Goal: Browse casually

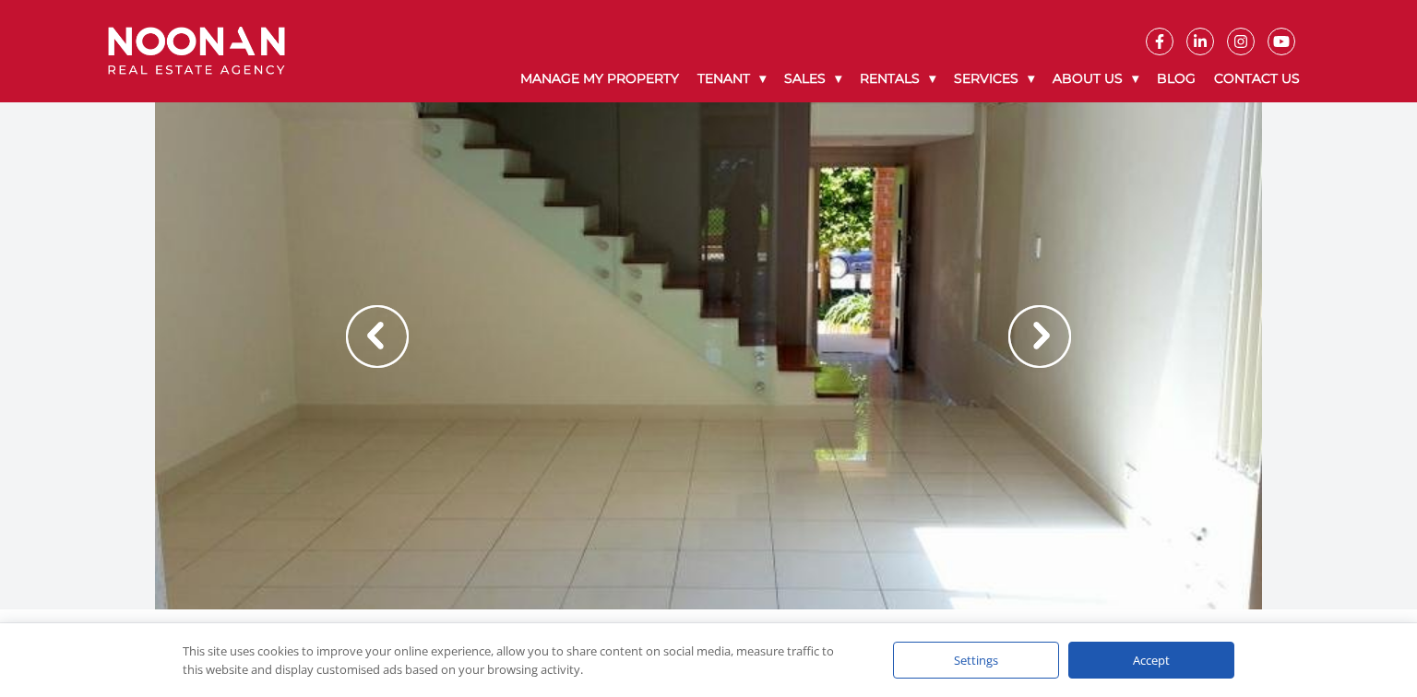
click at [1010, 332] on img at bounding box center [1039, 336] width 63 height 63
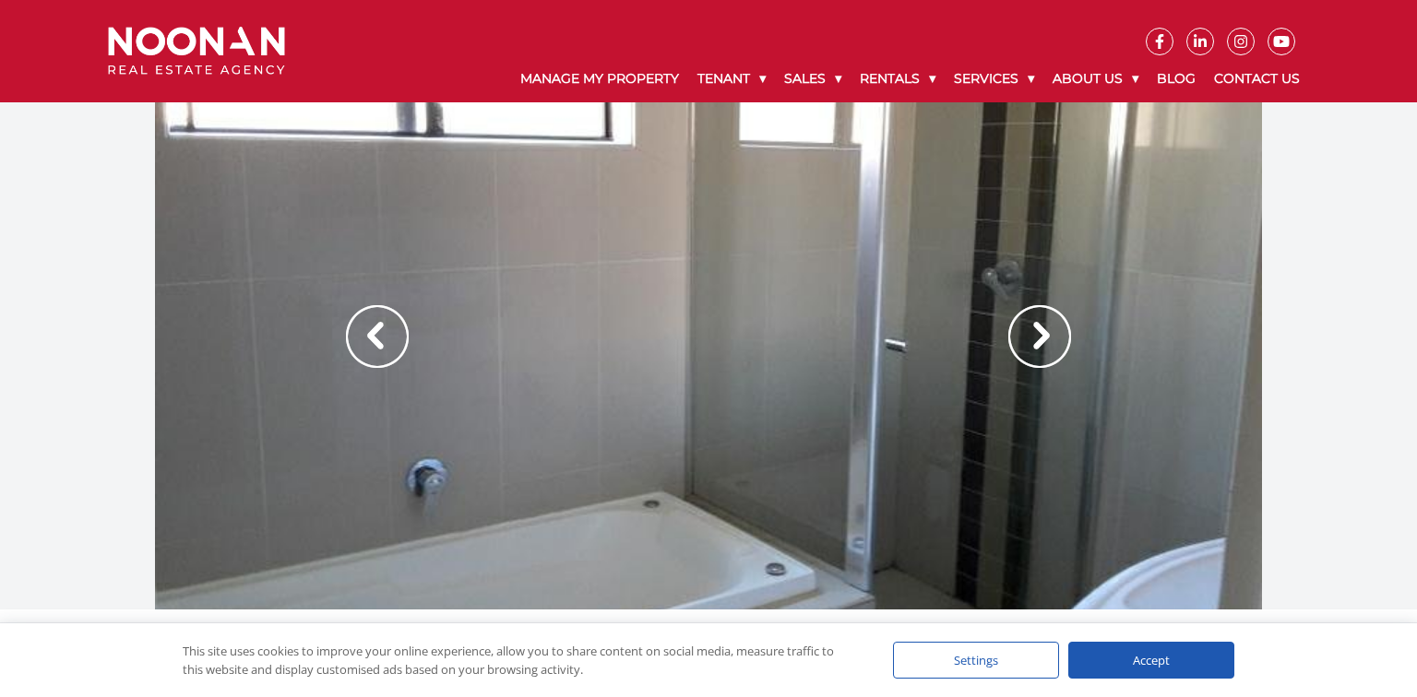
click at [1011, 333] on img at bounding box center [1039, 336] width 63 height 63
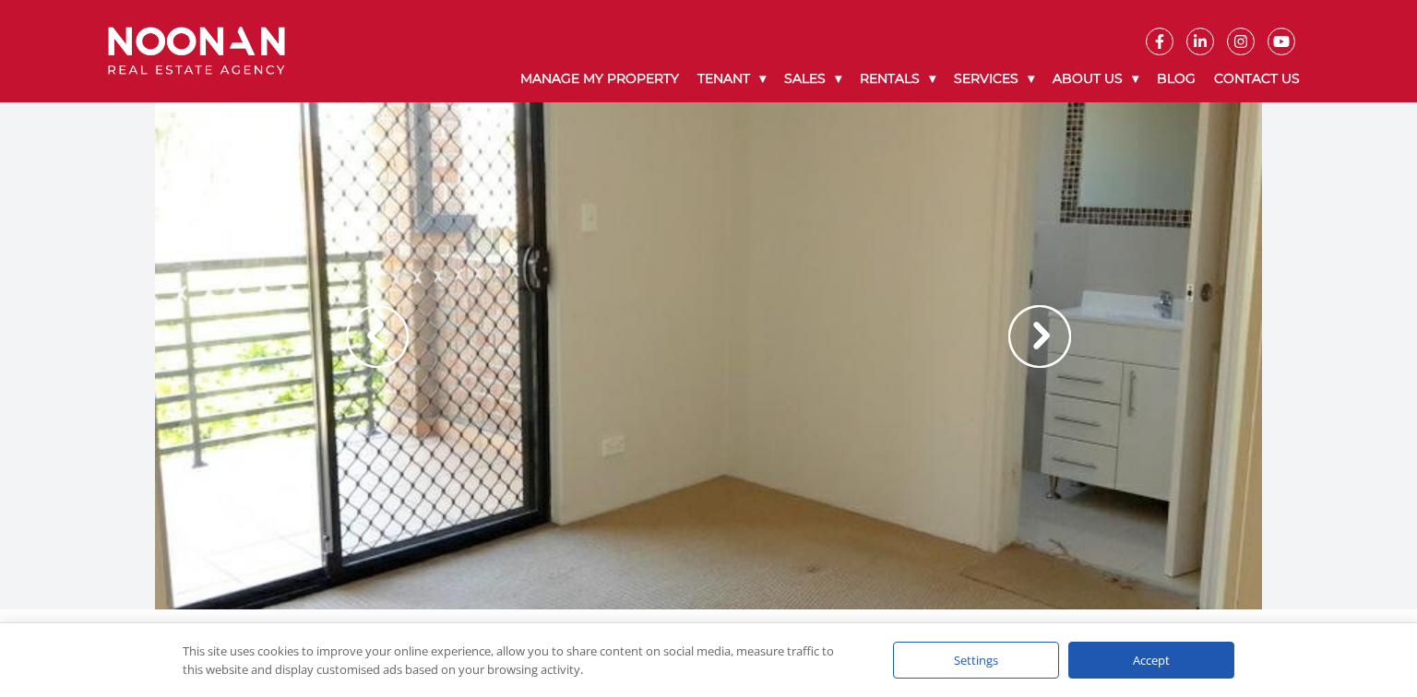
click at [1011, 333] on img at bounding box center [1039, 336] width 63 height 63
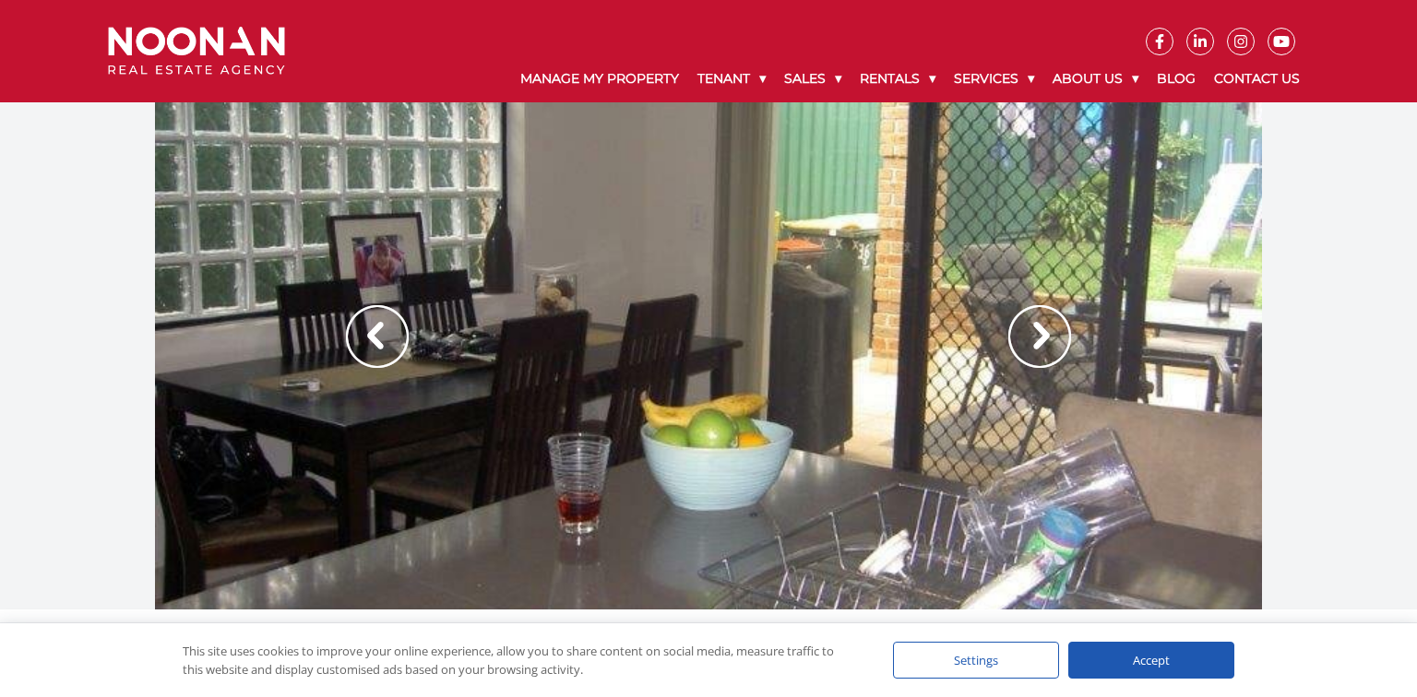
click at [1011, 333] on img at bounding box center [1039, 336] width 63 height 63
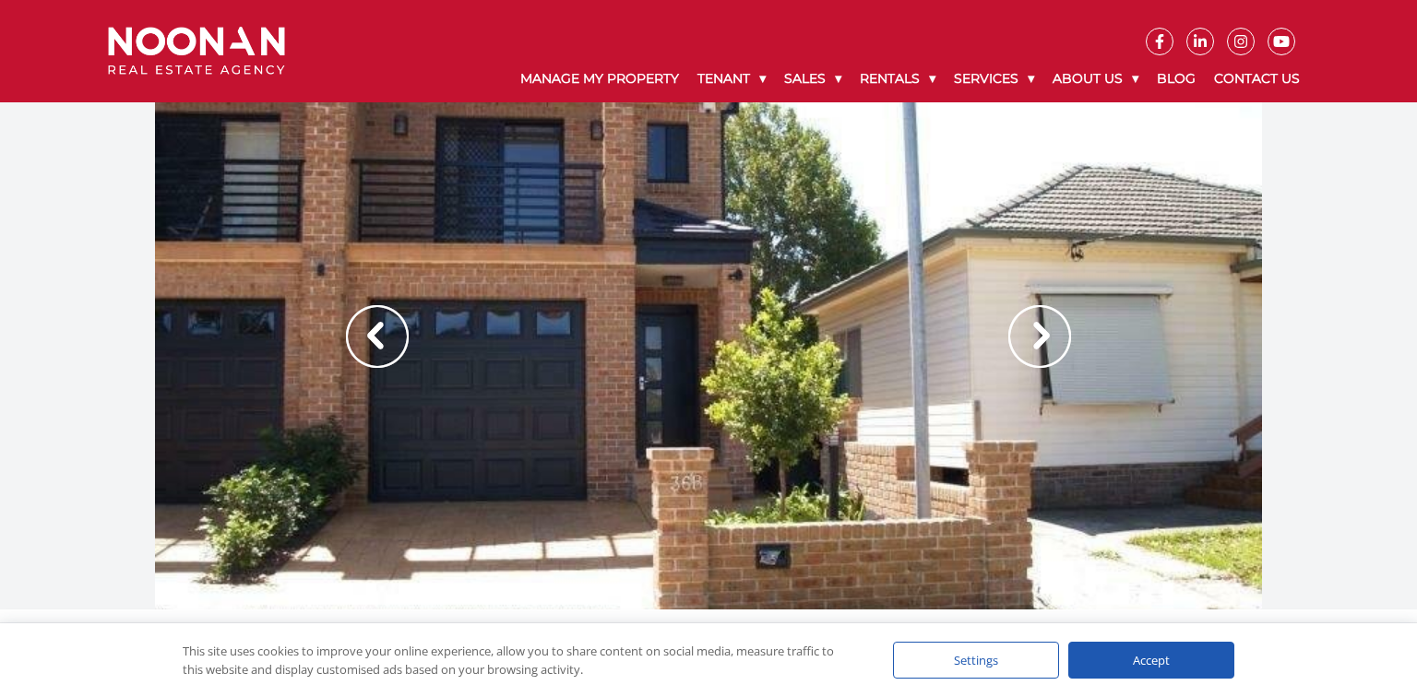
click at [1011, 333] on img at bounding box center [1039, 336] width 63 height 63
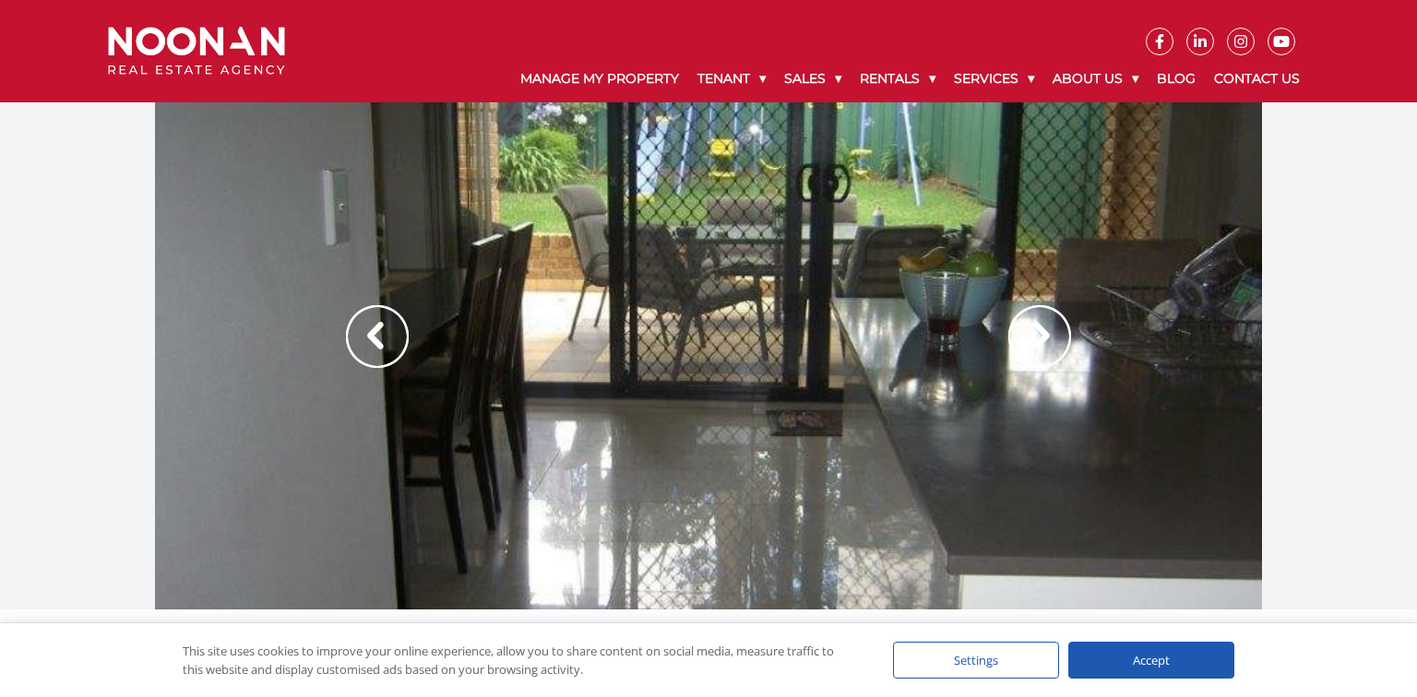
click at [1011, 333] on img at bounding box center [1039, 336] width 63 height 63
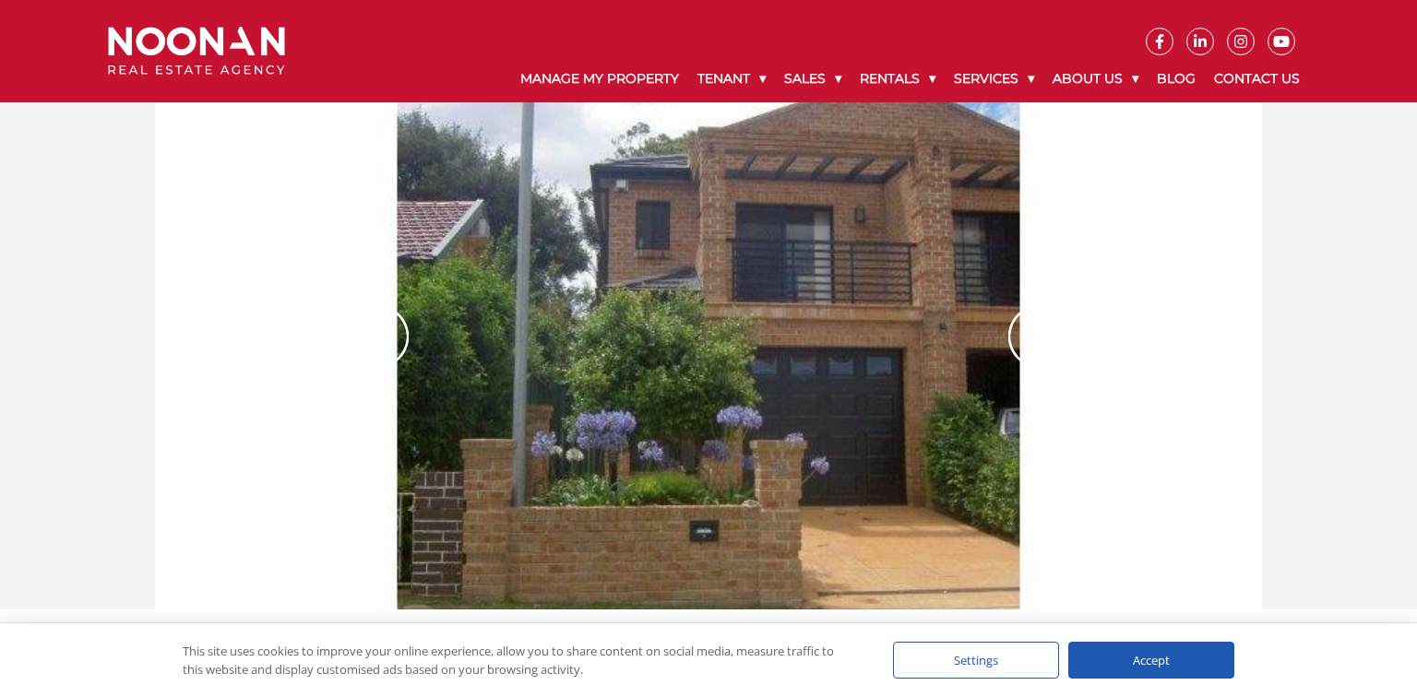
click at [1011, 333] on img at bounding box center [1039, 336] width 63 height 63
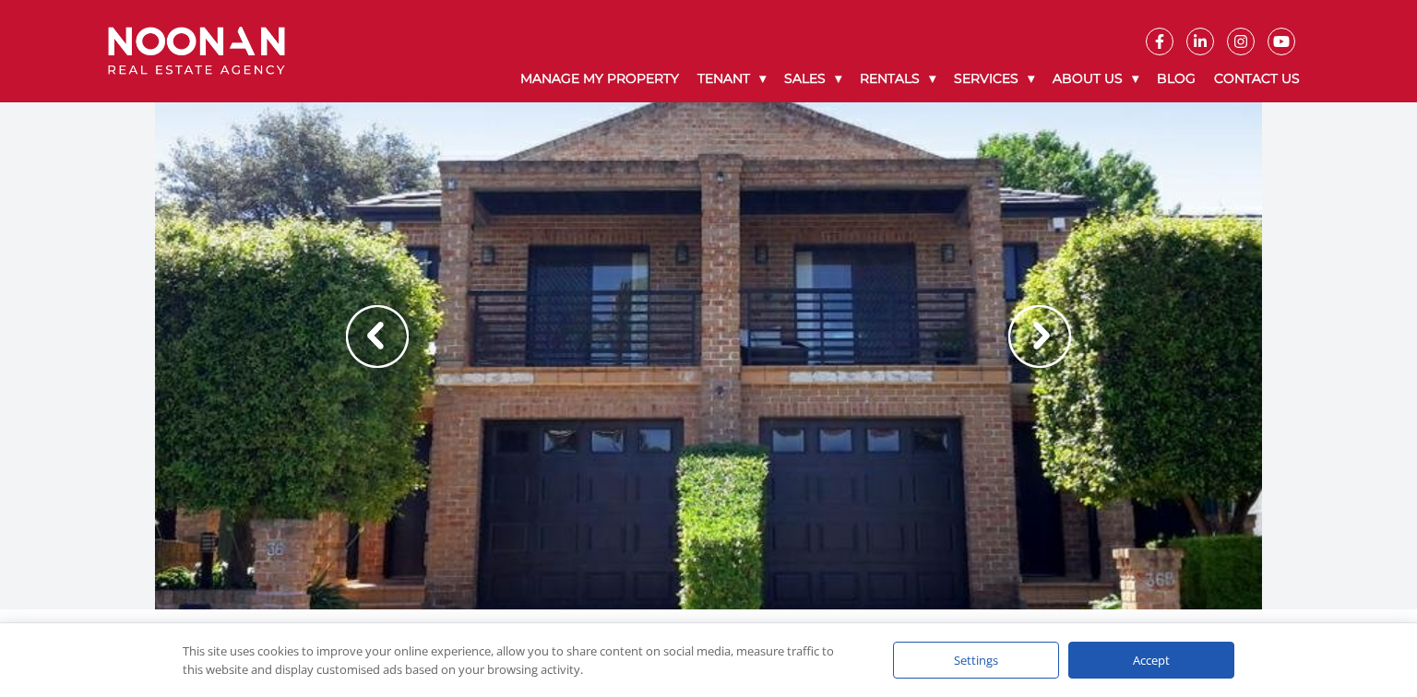
click at [1011, 333] on img at bounding box center [1039, 336] width 63 height 63
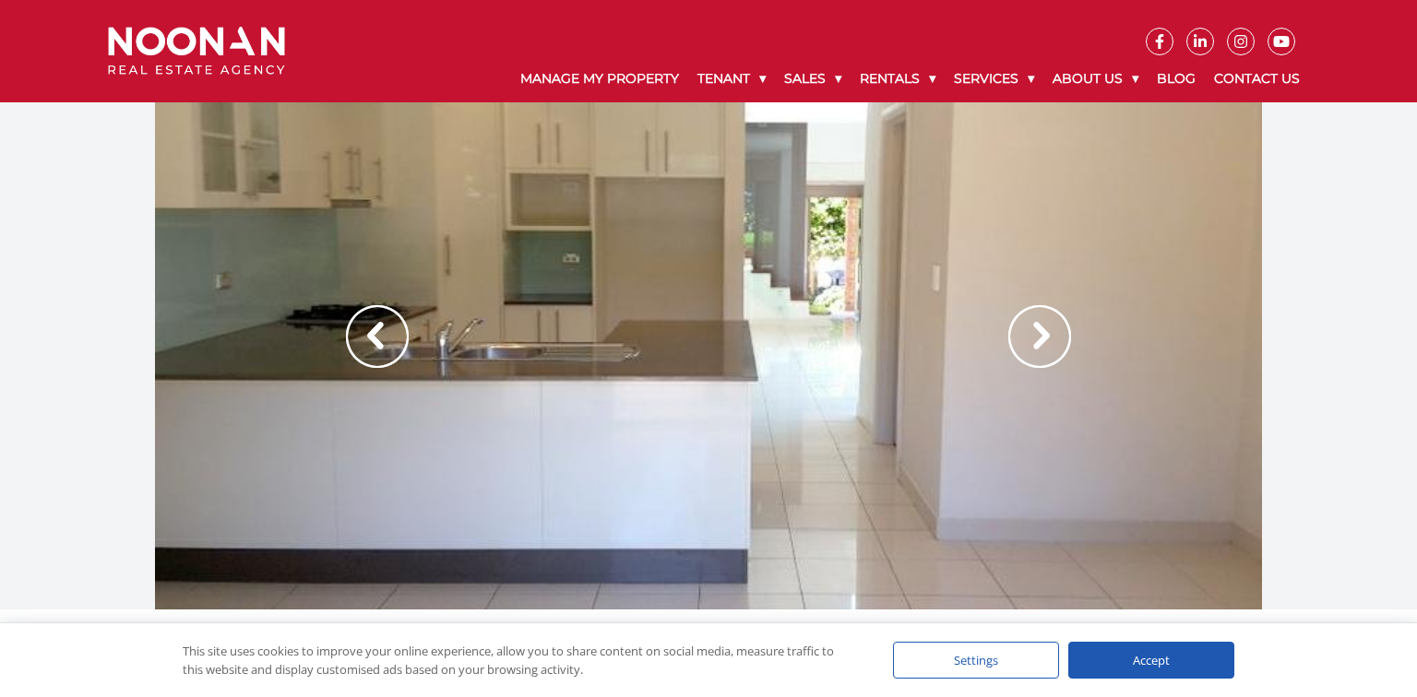
click at [1011, 333] on img at bounding box center [1039, 336] width 63 height 63
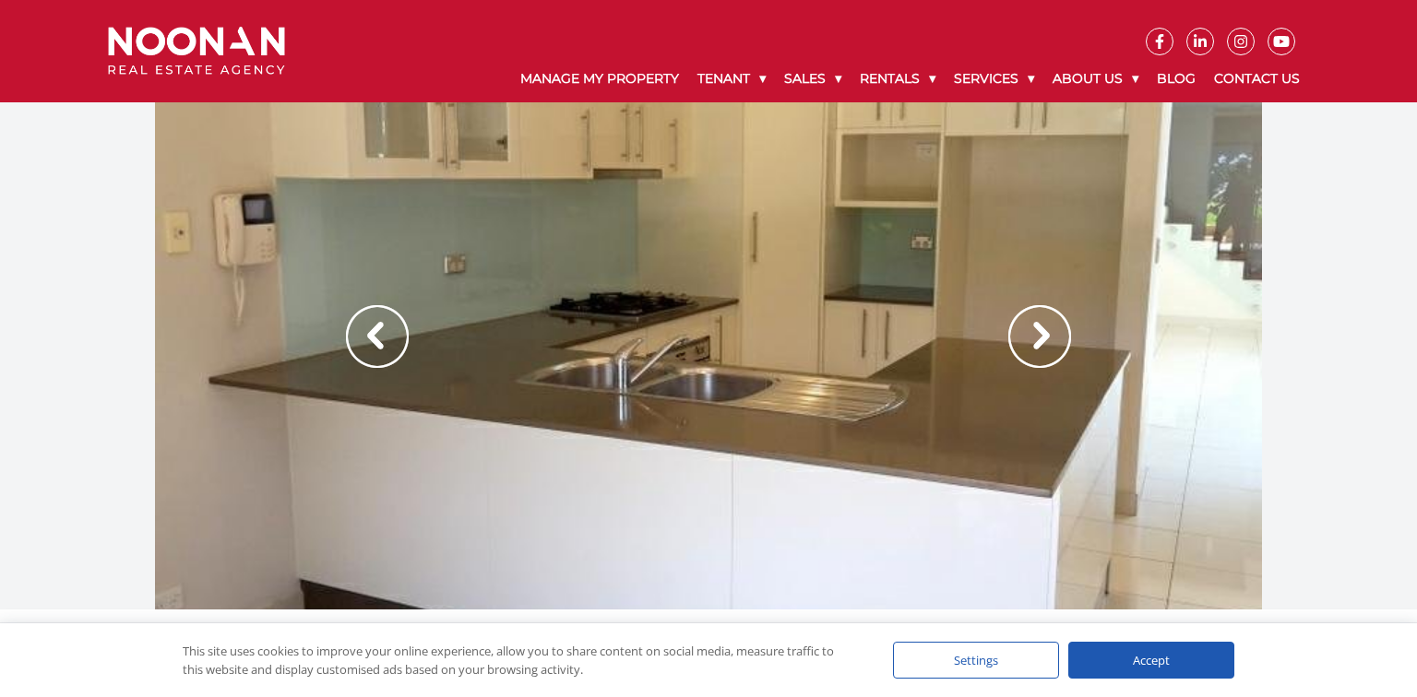
click at [1011, 333] on img at bounding box center [1039, 336] width 63 height 63
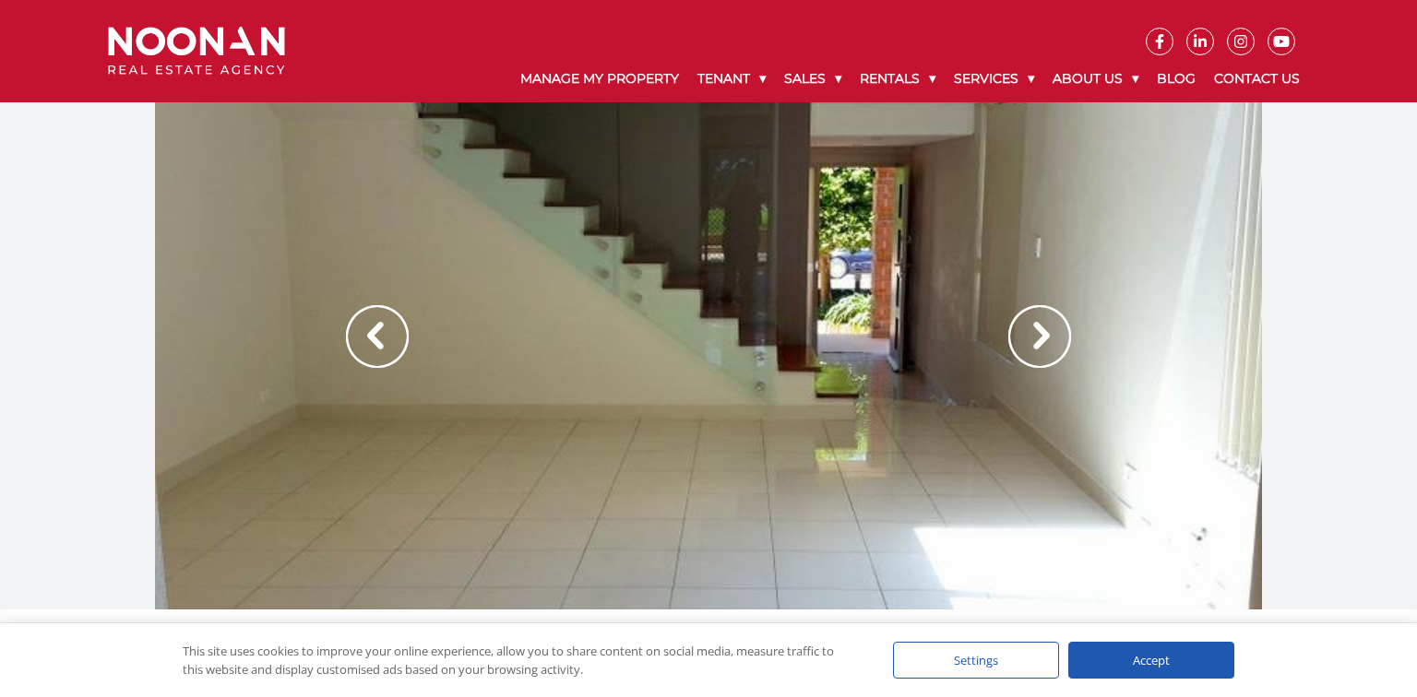
click at [1011, 333] on img at bounding box center [1039, 336] width 63 height 63
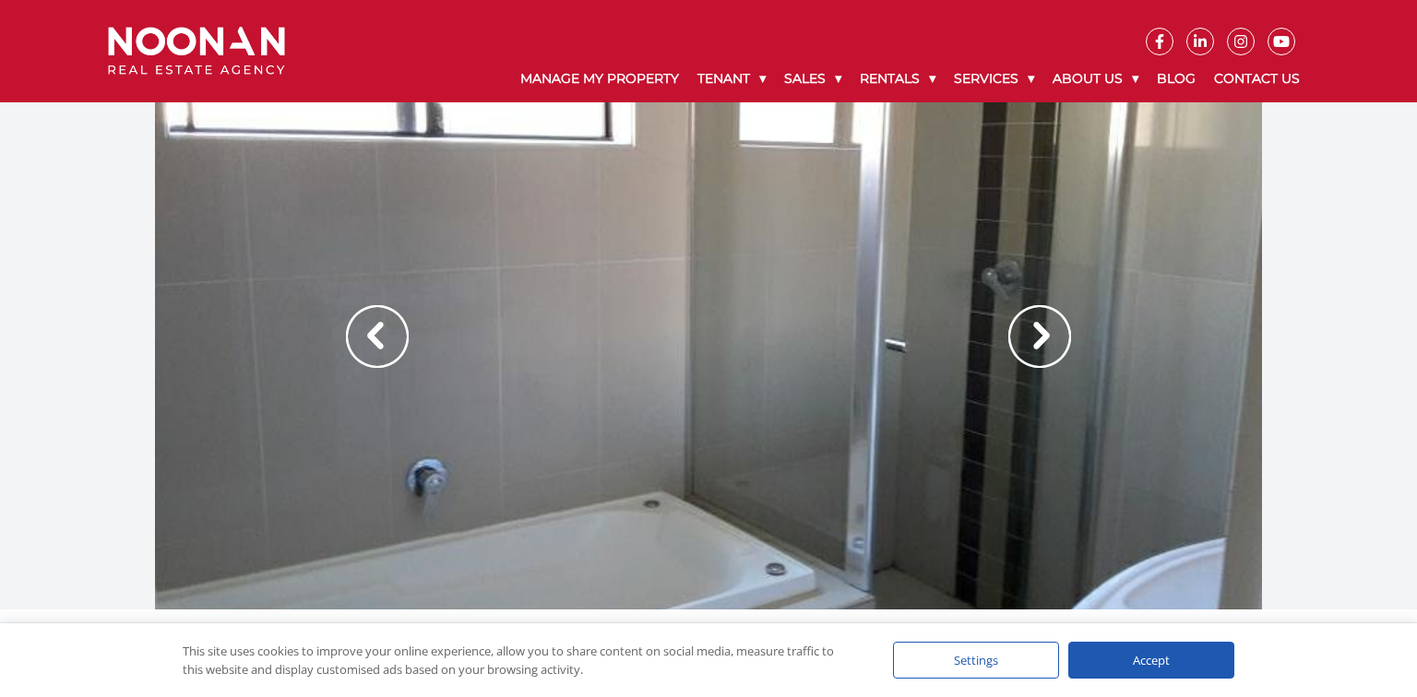
click at [1011, 333] on img at bounding box center [1039, 336] width 63 height 63
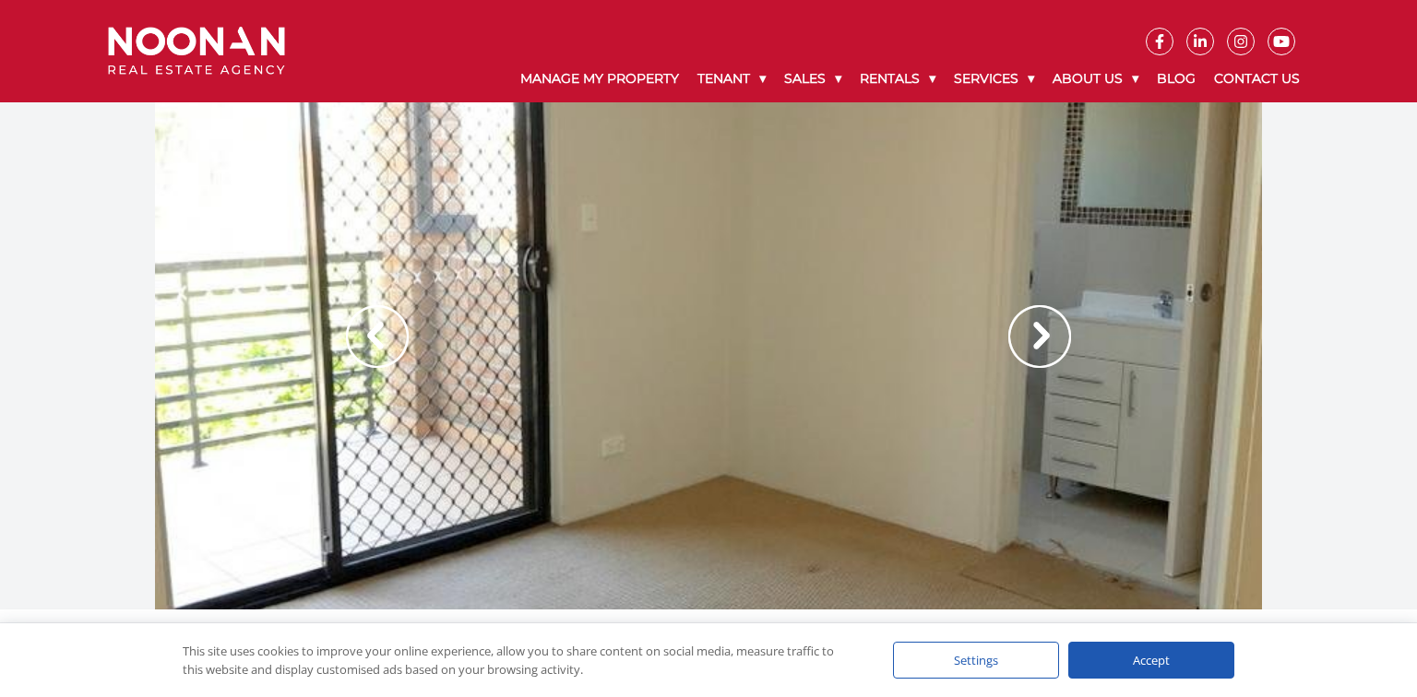
click at [1011, 333] on img at bounding box center [1039, 336] width 63 height 63
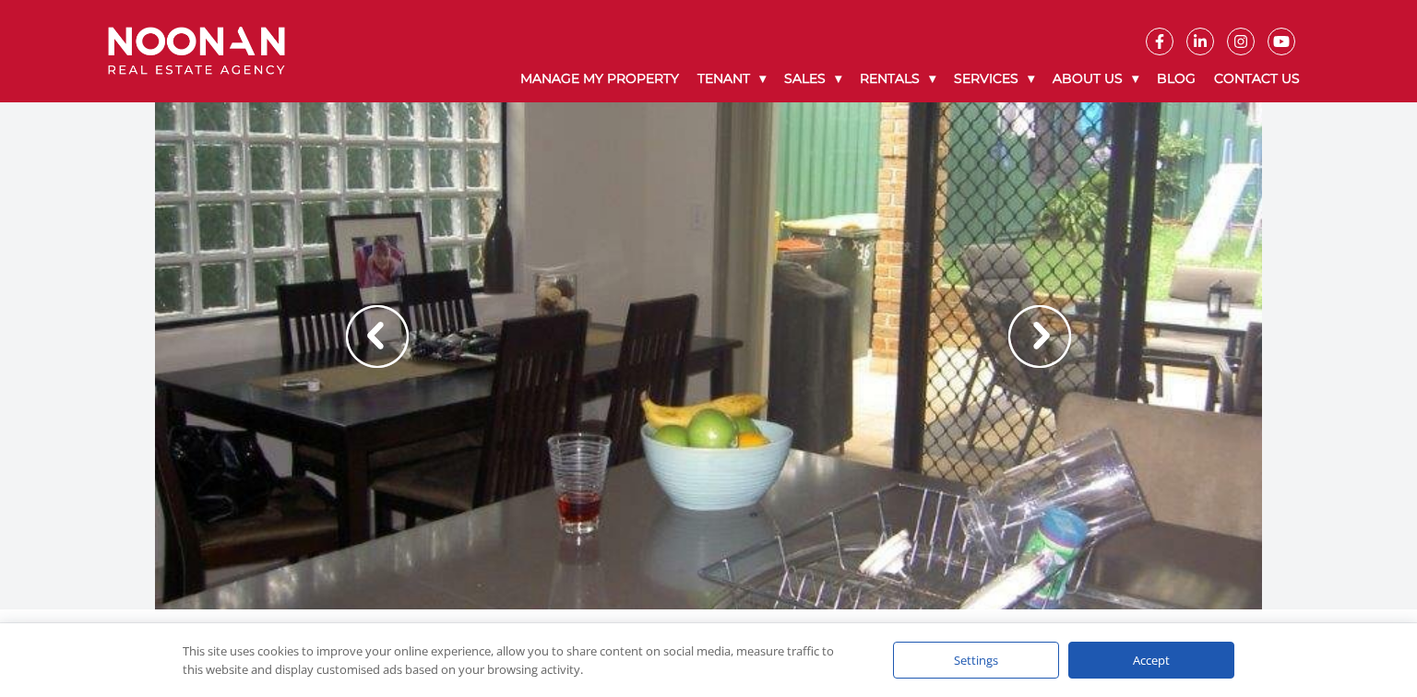
click at [1011, 333] on img at bounding box center [1039, 336] width 63 height 63
